Goal: Task Accomplishment & Management: Manage account settings

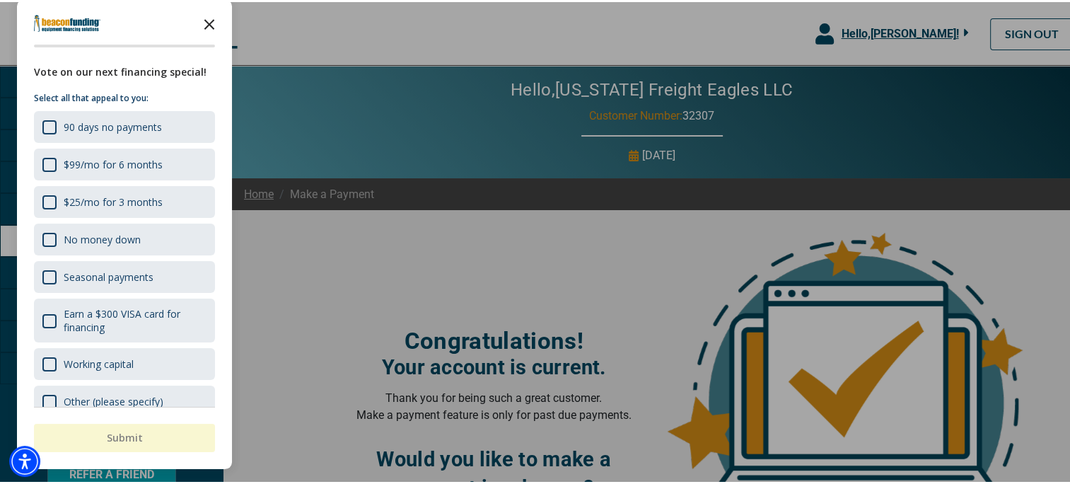
click at [207, 23] on polygon "Close the survey" at bounding box center [209, 22] width 11 height 11
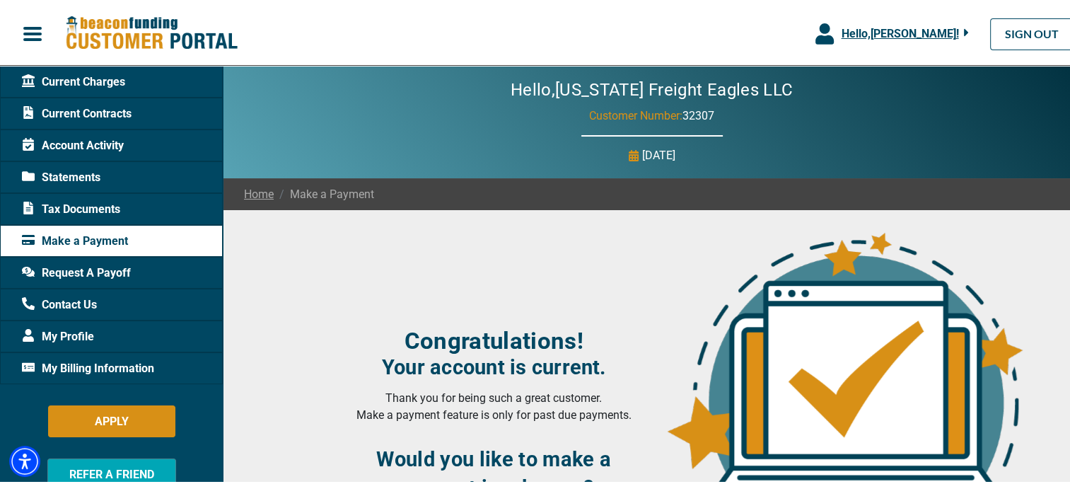
click at [115, 241] on span "Make a Payment" at bounding box center [75, 239] width 106 height 17
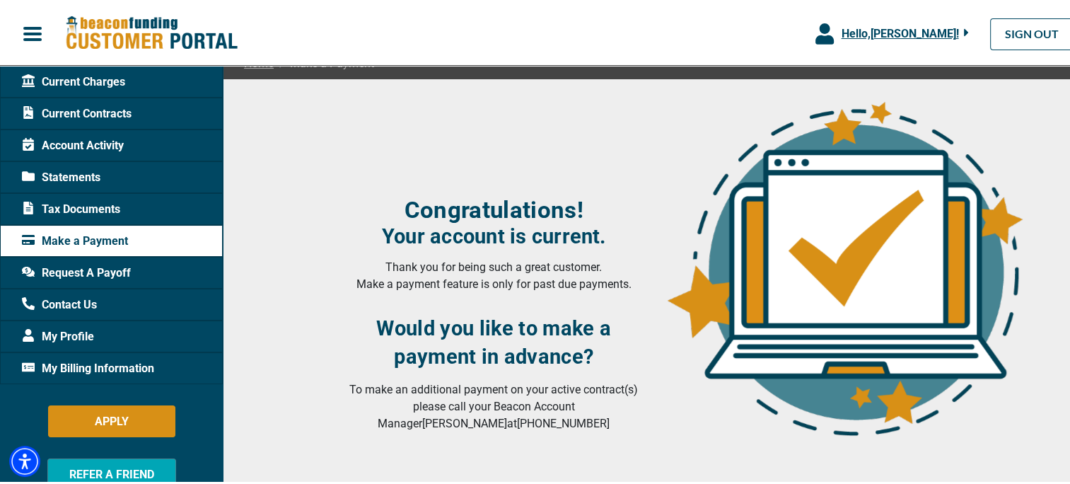
scroll to position [156, 0]
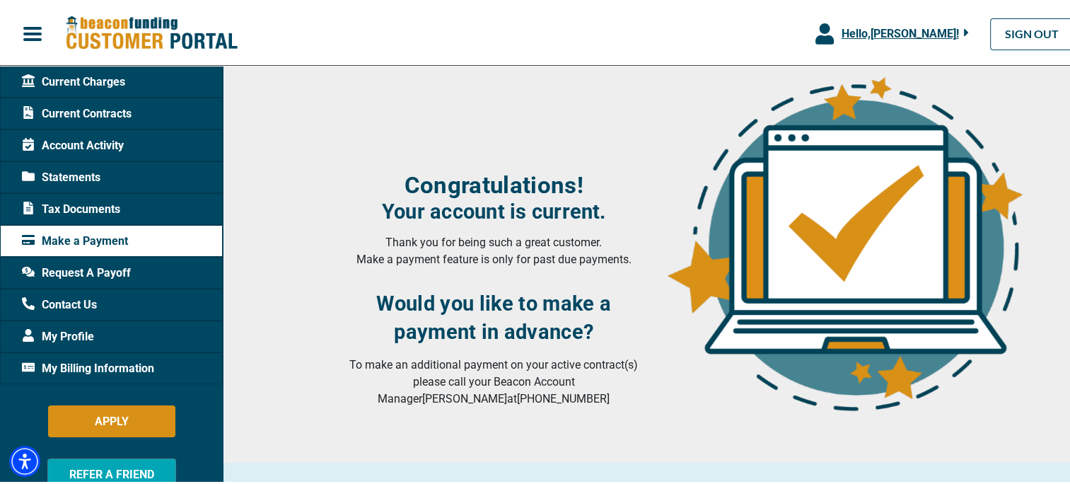
click at [130, 240] on div "Make a Payment" at bounding box center [111, 239] width 223 height 32
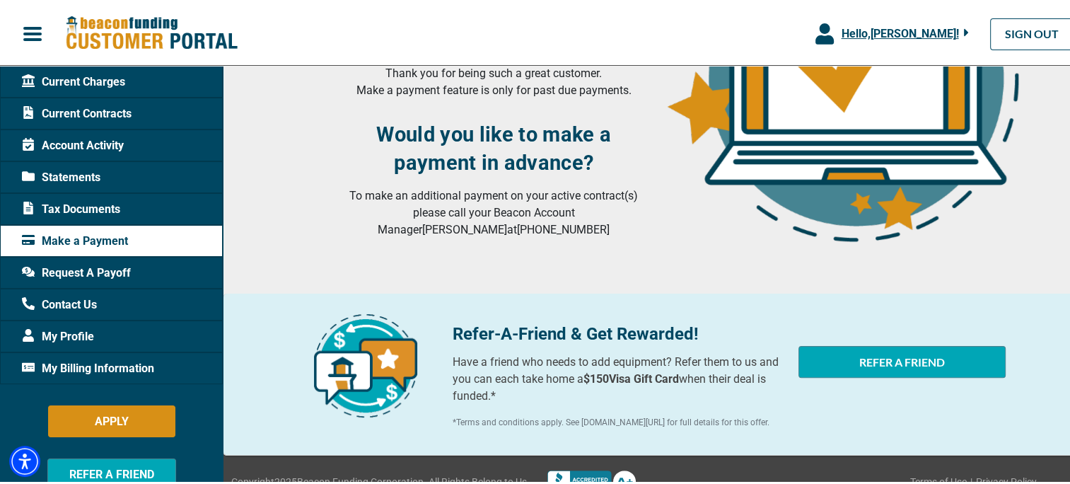
scroll to position [368, 0]
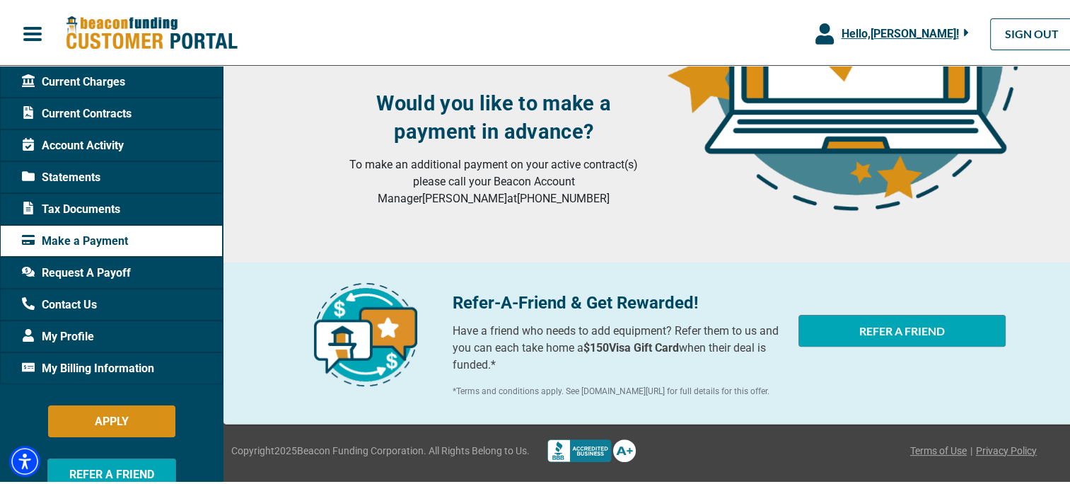
click at [144, 365] on span "My Billing Information" at bounding box center [88, 366] width 132 height 17
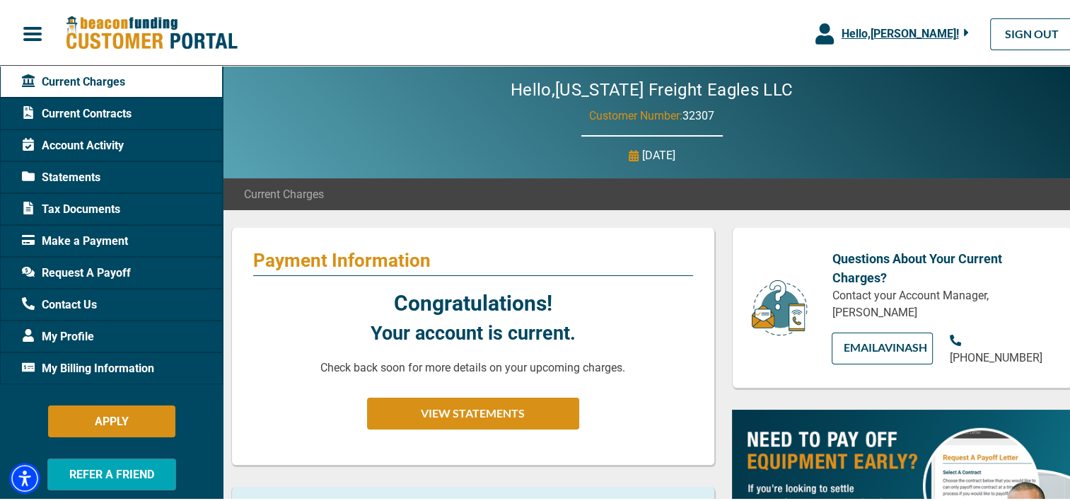
click at [104, 240] on span "Make a Payment" at bounding box center [75, 239] width 106 height 17
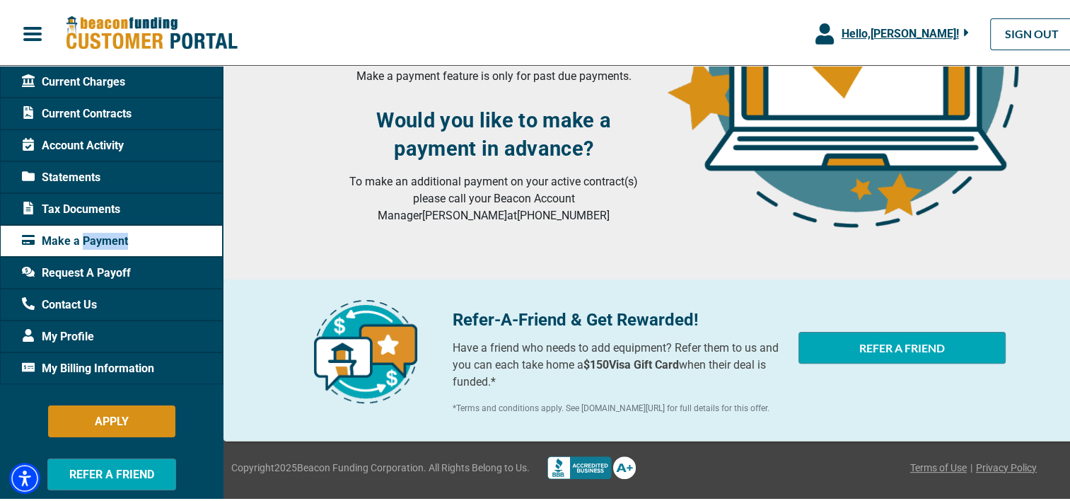
scroll to position [280, 0]
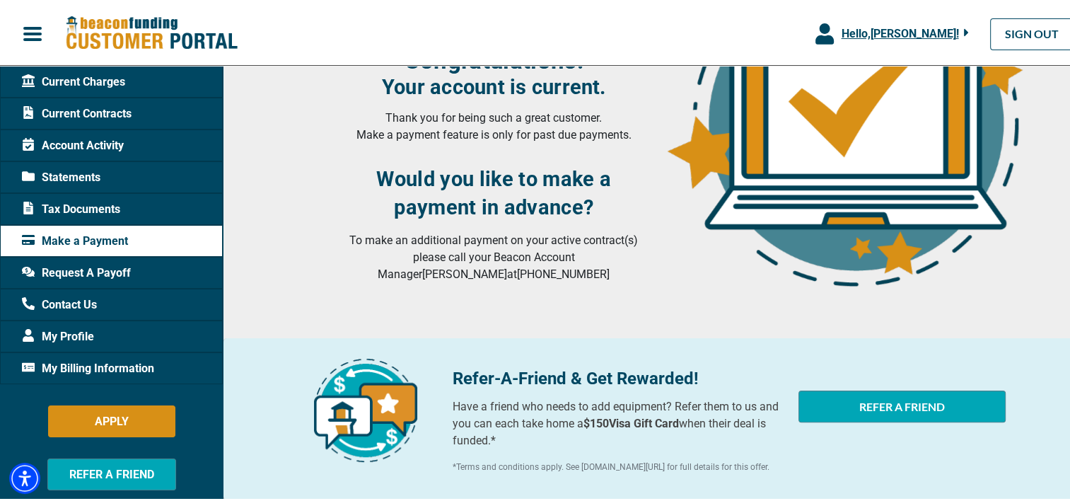
click at [107, 78] on span "Current Charges" at bounding box center [73, 79] width 103 height 17
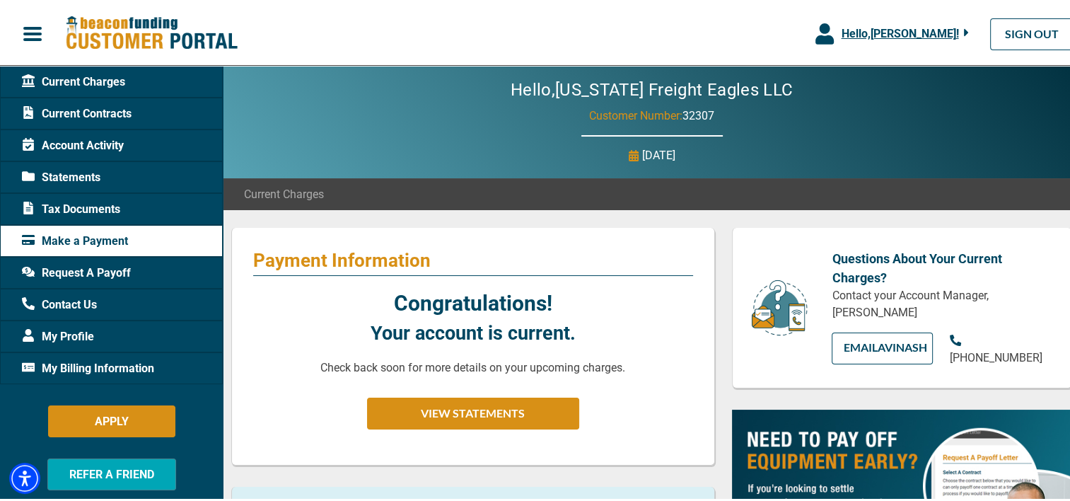
click at [108, 81] on span "Current Charges" at bounding box center [73, 79] width 103 height 17
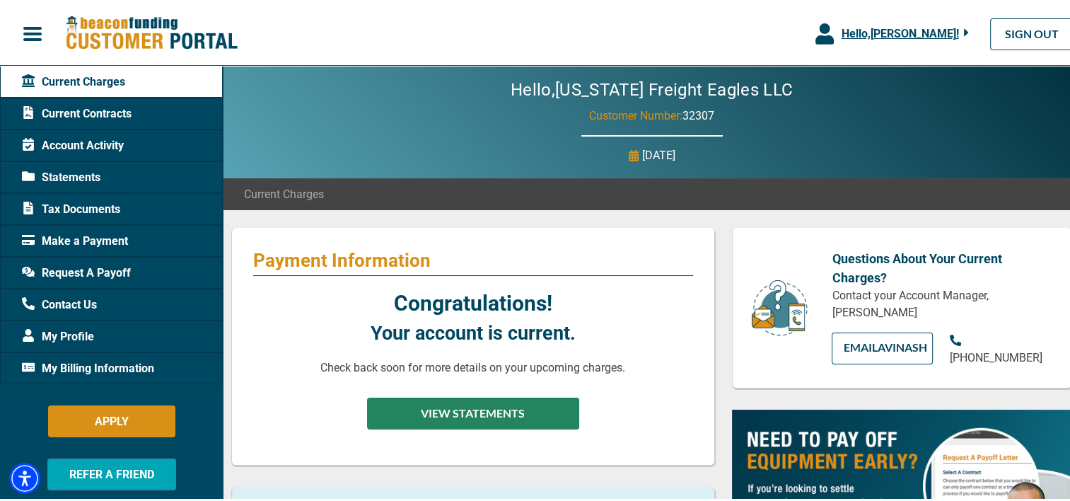
click at [488, 416] on button "VIEW STATEMENTS" at bounding box center [473, 411] width 212 height 32
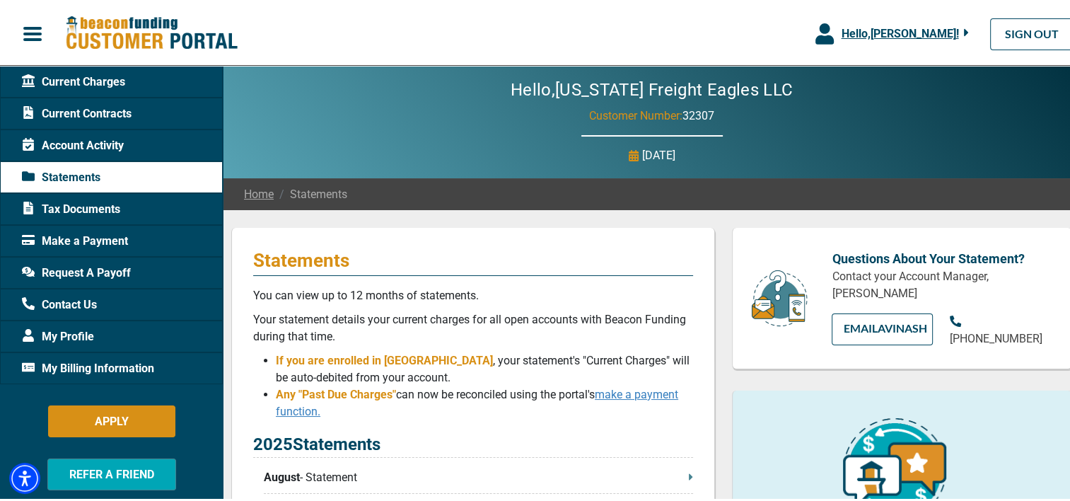
click at [639, 396] on link "make a payment function." at bounding box center [477, 400] width 402 height 30
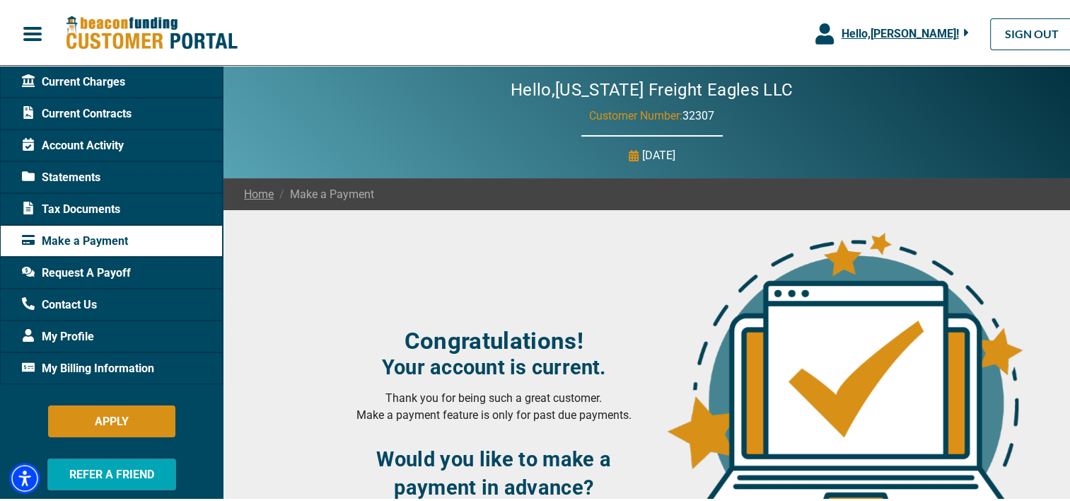
click at [100, 80] on span "Current Charges" at bounding box center [73, 79] width 103 height 17
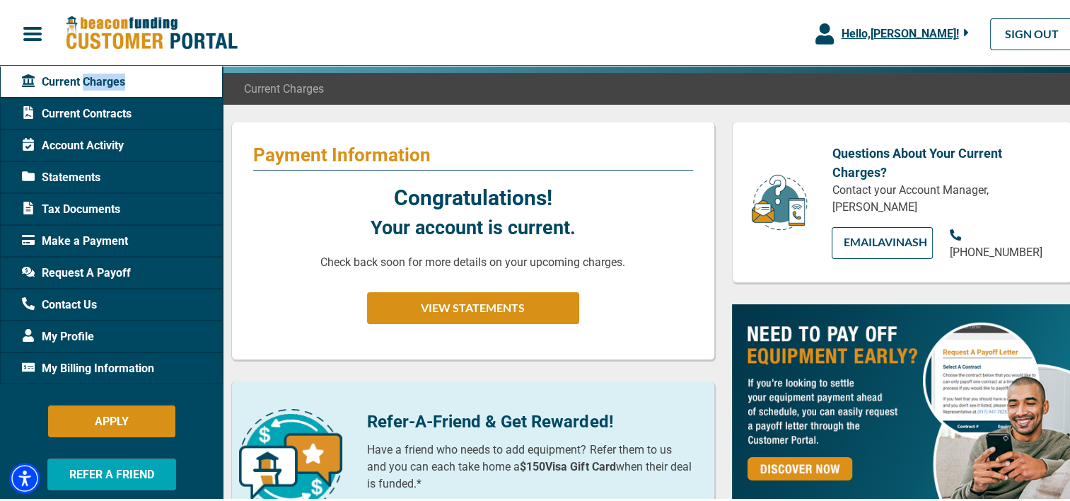
scroll to position [212, 0]
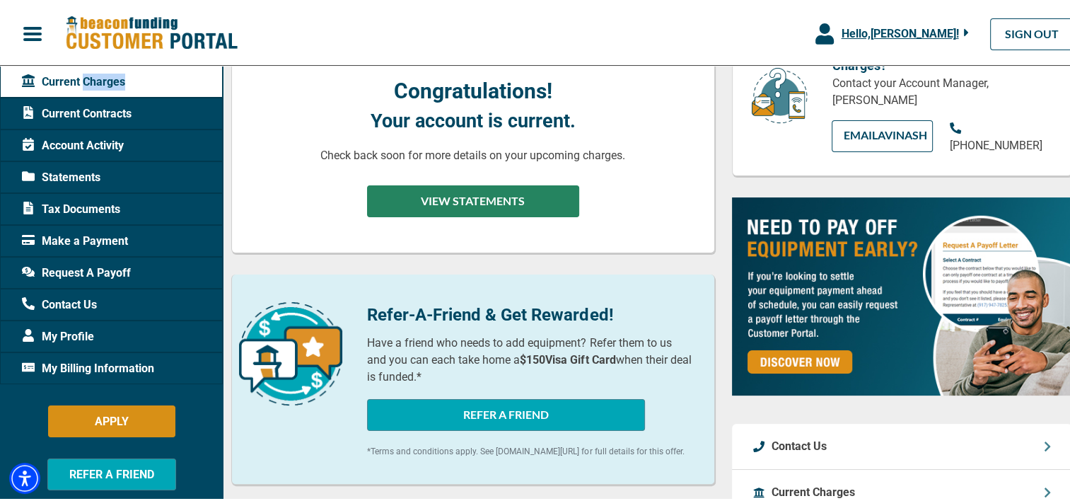
click at [493, 208] on button "VIEW STATEMENTS" at bounding box center [473, 199] width 212 height 32
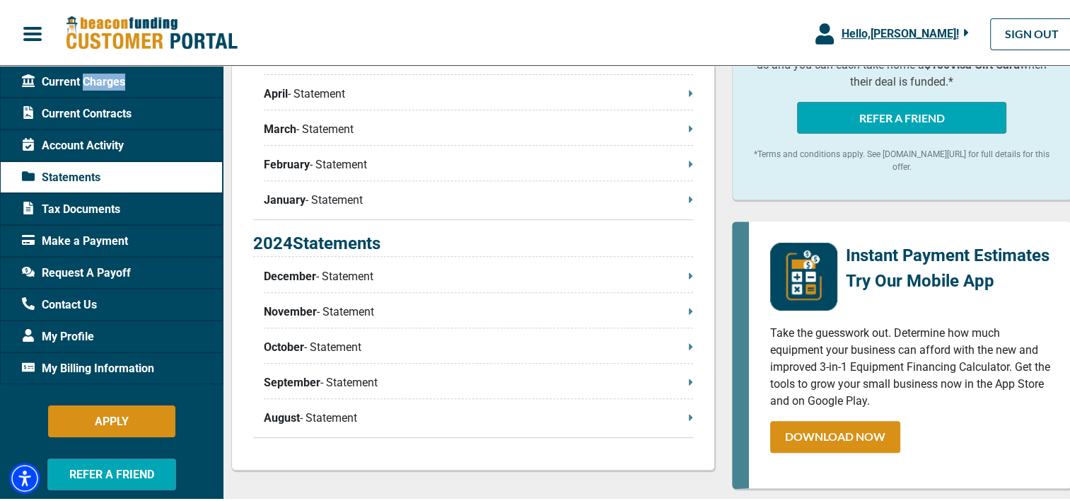
scroll to position [566, 0]
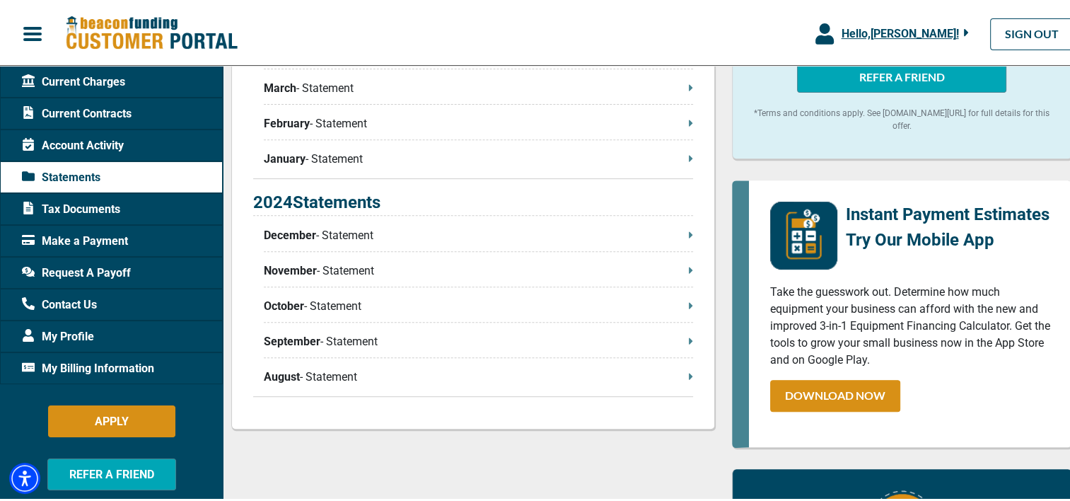
drag, startPoint x: 670, startPoint y: 379, endPoint x: 659, endPoint y: 379, distance: 10.6
click at [668, 379] on p "August - Statement" at bounding box center [478, 374] width 429 height 17
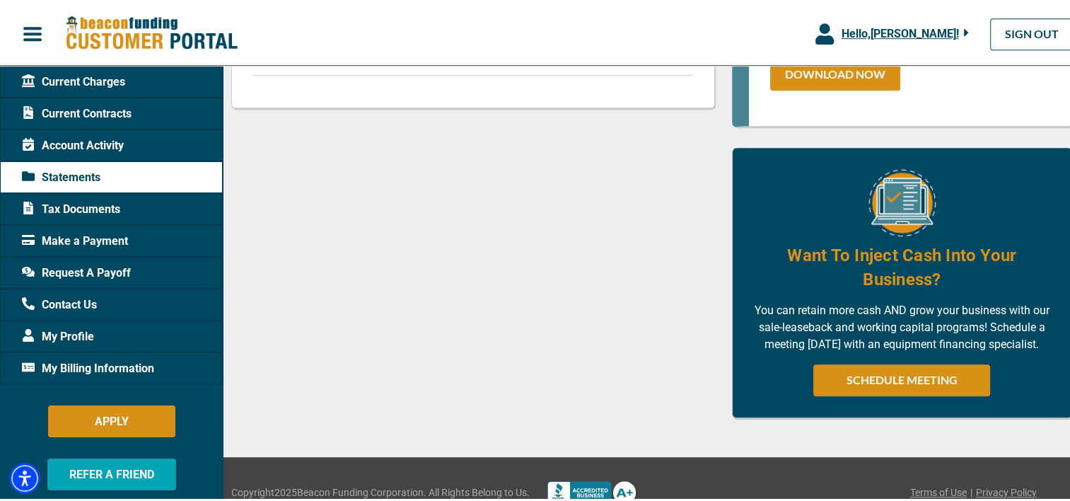
scroll to position [919, 0]
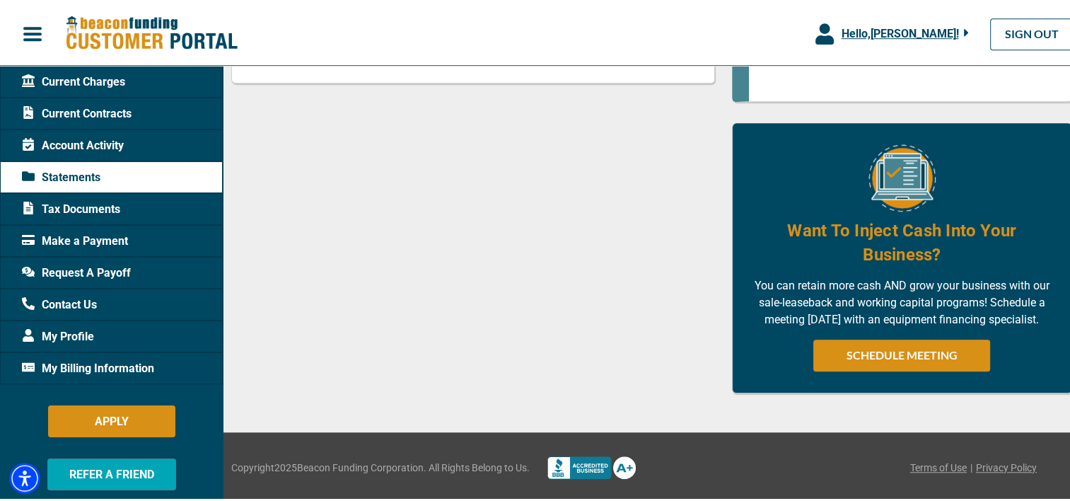
click at [89, 272] on span "Request A Payoff" at bounding box center [76, 270] width 109 height 17
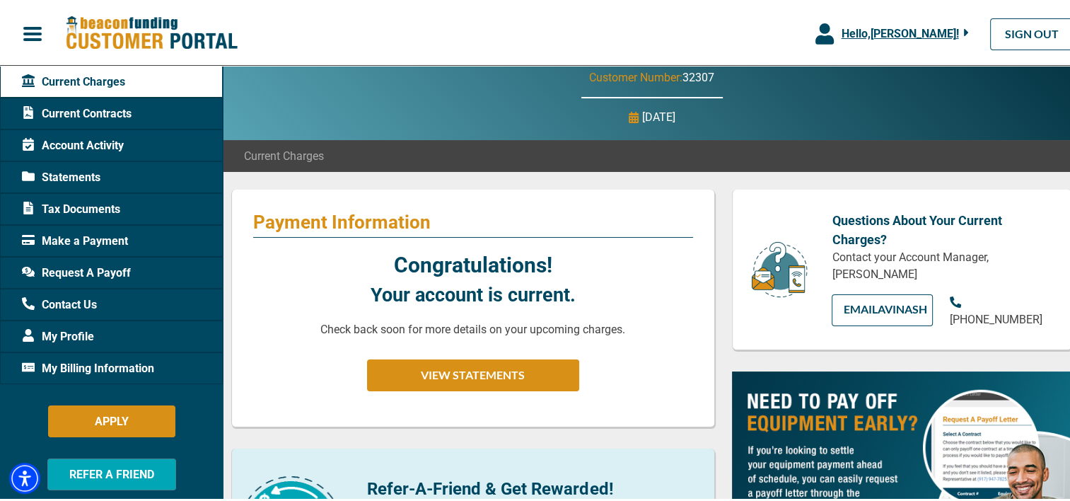
scroll to position [71, 0]
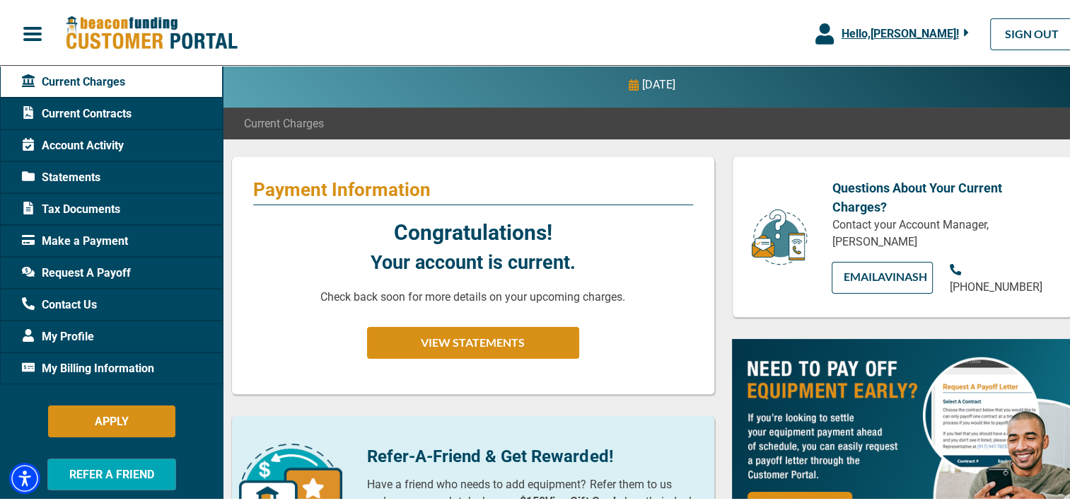
click at [73, 303] on span "Contact Us" at bounding box center [59, 302] width 75 height 17
